Goal: Information Seeking & Learning: Learn about a topic

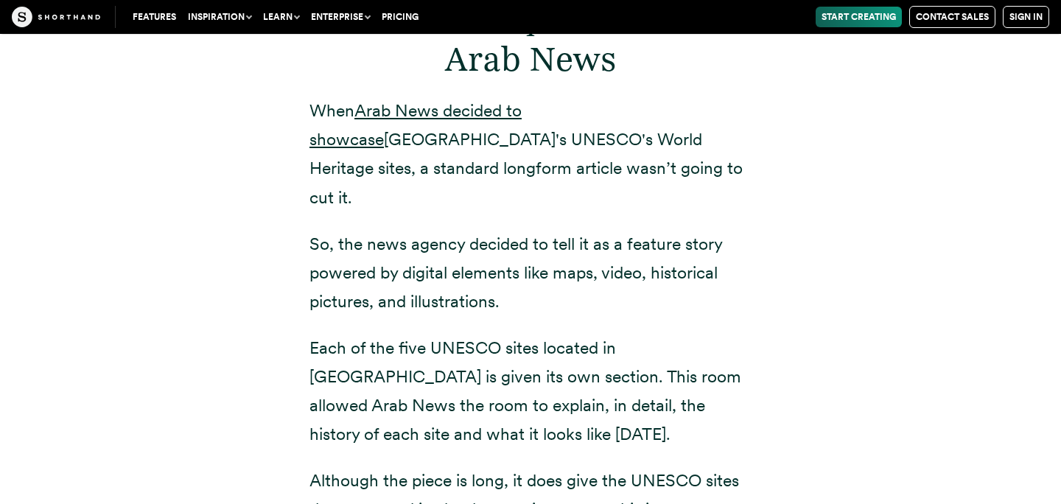
scroll to position [5317, 0]
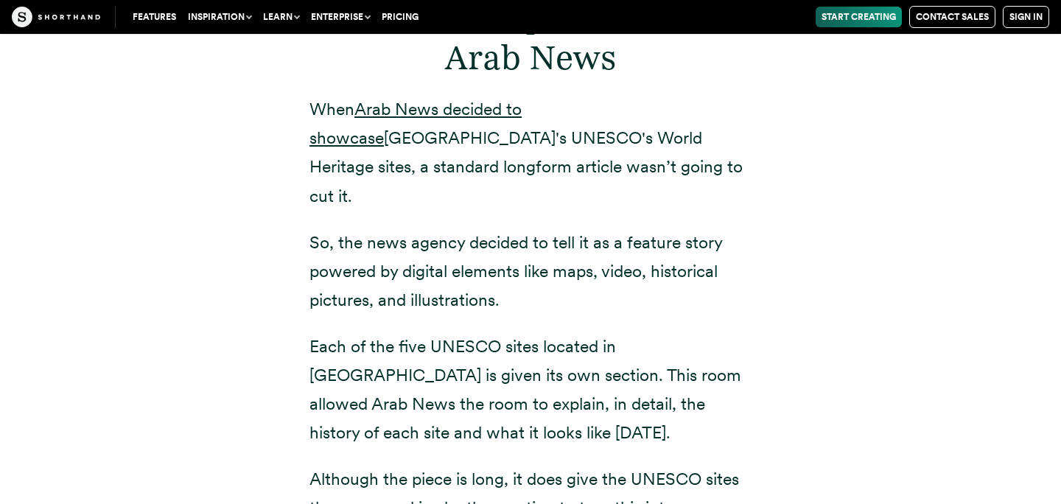
click at [425, 252] on p "So, the news agency decided to tell it as a feature story powered by digital el…" at bounding box center [531, 272] width 442 height 86
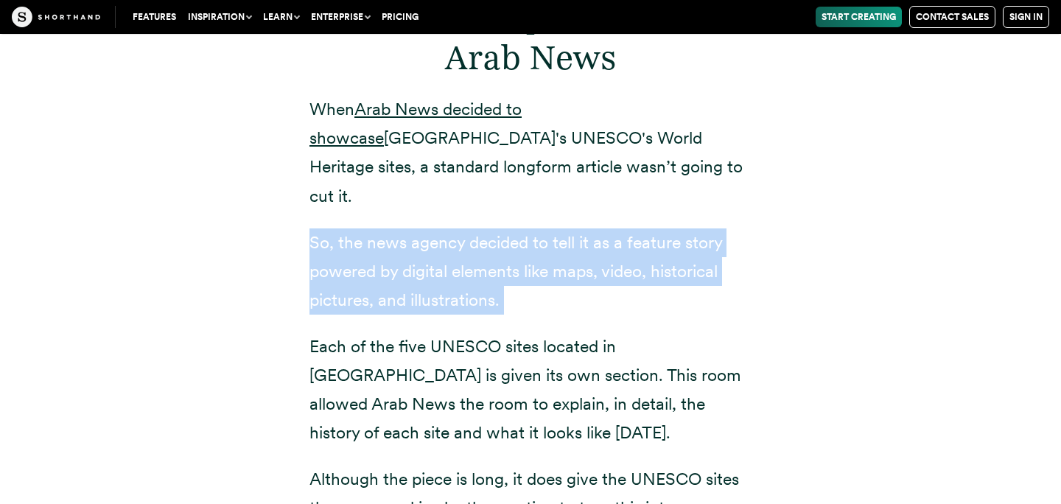
click at [447, 332] on p "Each of the five UNESCO sites located in [GEOGRAPHIC_DATA] is given its own sec…" at bounding box center [531, 389] width 442 height 115
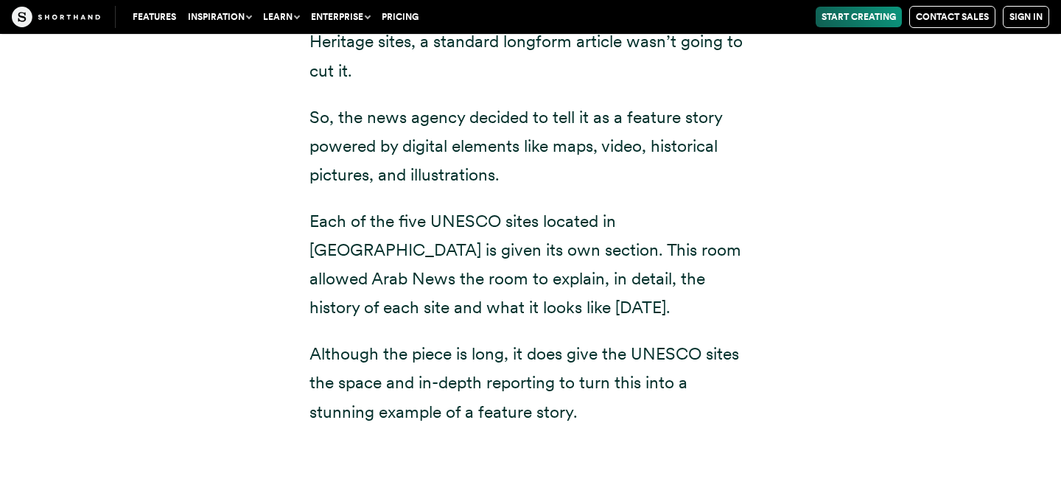
click at [447, 340] on p "Although the piece is long, it does give the UNESCO sites the space and in-dept…" at bounding box center [531, 383] width 442 height 86
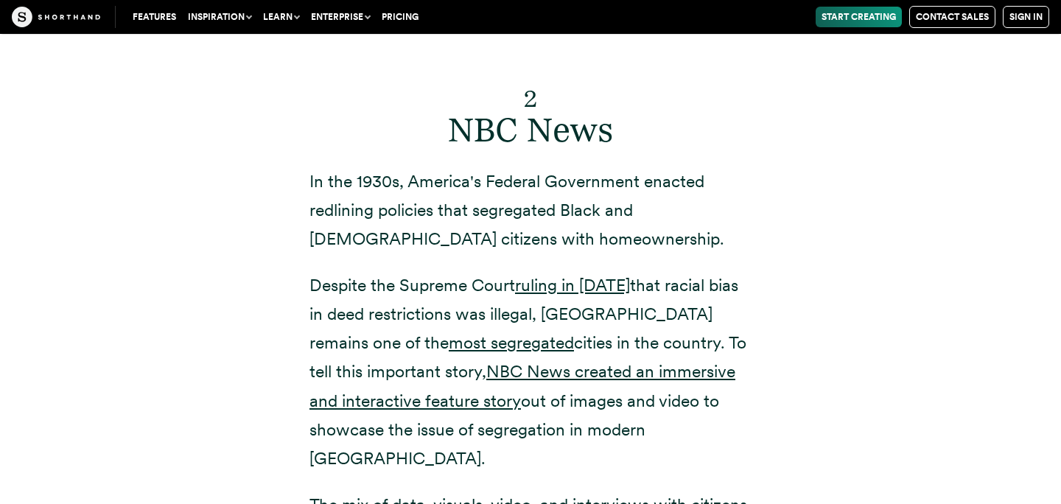
scroll to position [6436, 0]
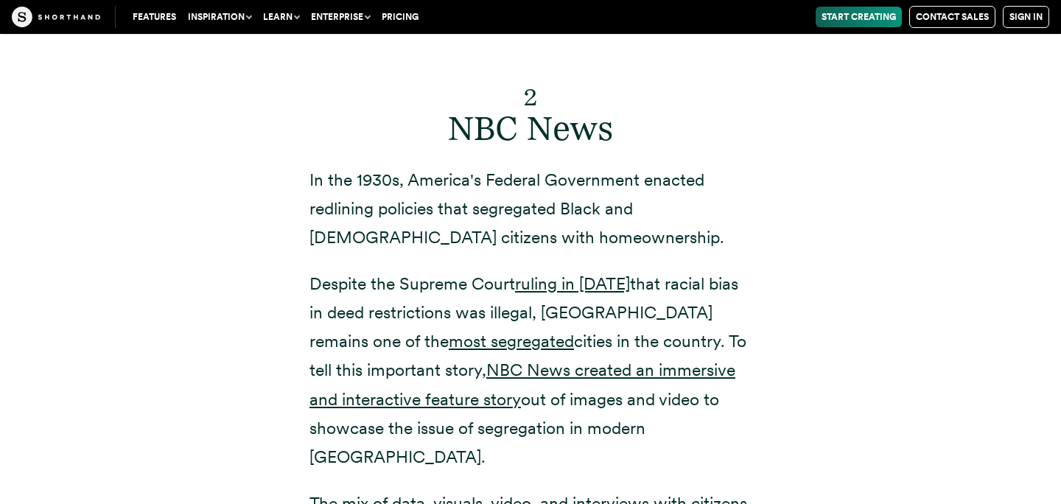
click at [445, 191] on p "In the 1930s, America's Federal Government enacted redlining policies that segr…" at bounding box center [531, 209] width 442 height 86
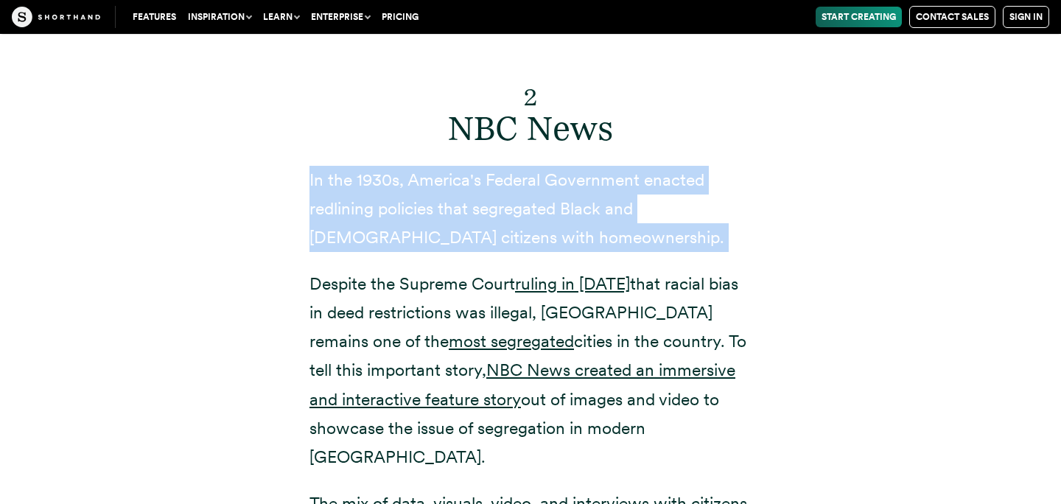
click at [445, 191] on p "In the 1930s, America's Federal Government enacted redlining policies that segr…" at bounding box center [531, 209] width 442 height 86
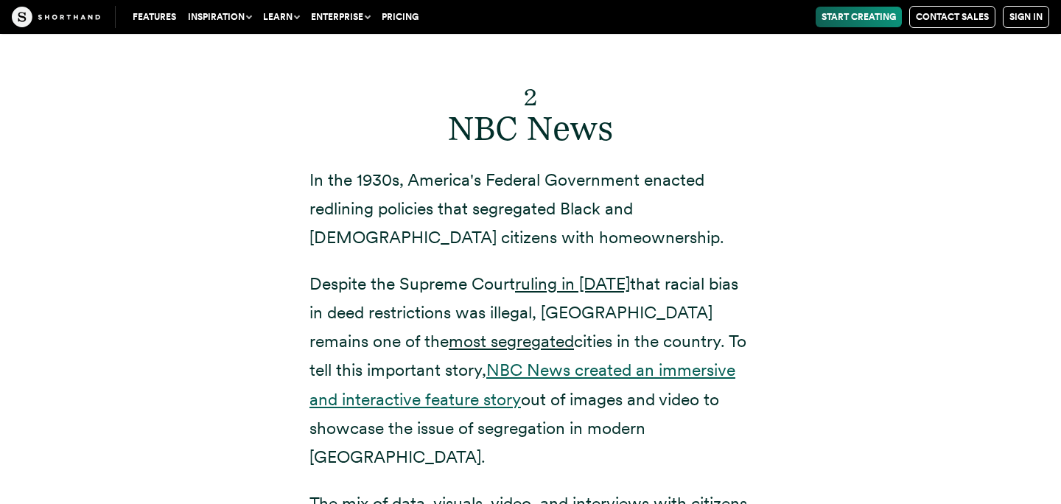
click at [464, 360] on link "NBC News created an immersive and interactive feature story" at bounding box center [523, 384] width 426 height 49
